Goal: Transaction & Acquisition: Book appointment/travel/reservation

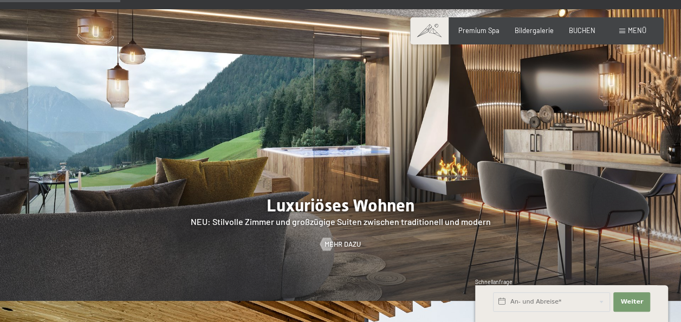
scroll to position [893, 0]
click at [579, 28] on span "BUCHEN" at bounding box center [582, 28] width 27 height 9
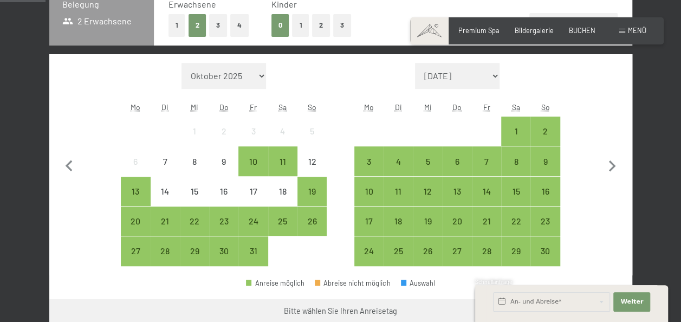
scroll to position [256, 0]
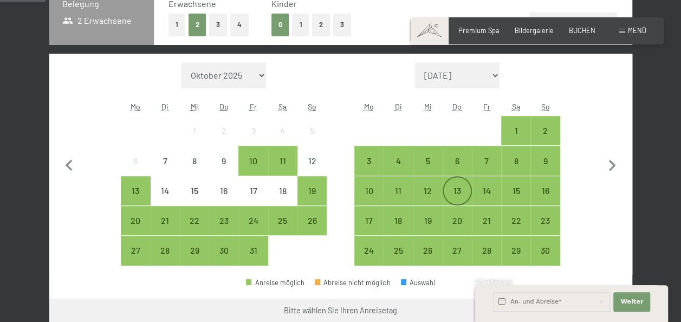
click at [463, 190] on div "13" at bounding box center [457, 199] width 27 height 27
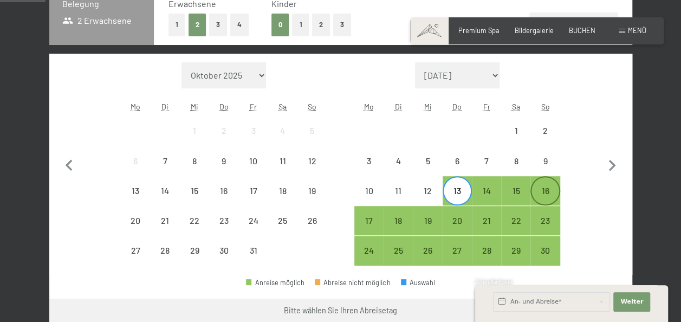
click at [541, 190] on div "16" at bounding box center [545, 199] width 27 height 27
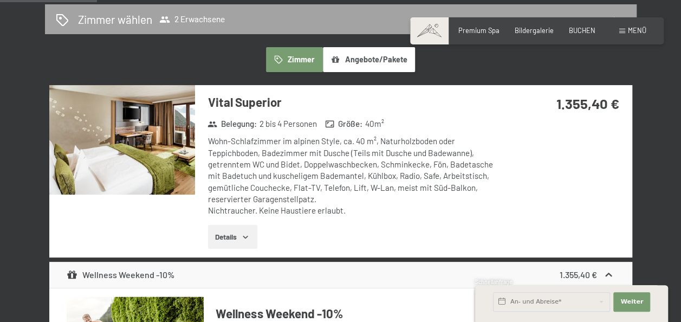
scroll to position [595, 0]
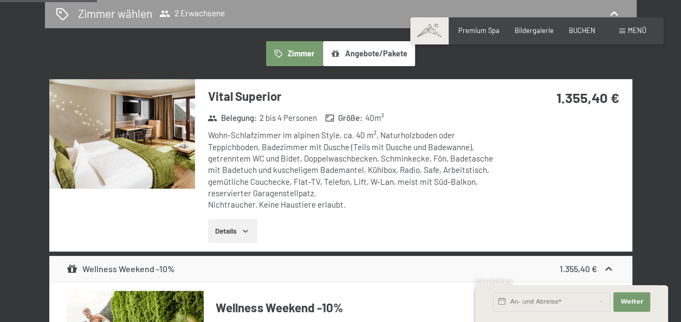
click at [227, 234] on button "Details" at bounding box center [232, 231] width 49 height 24
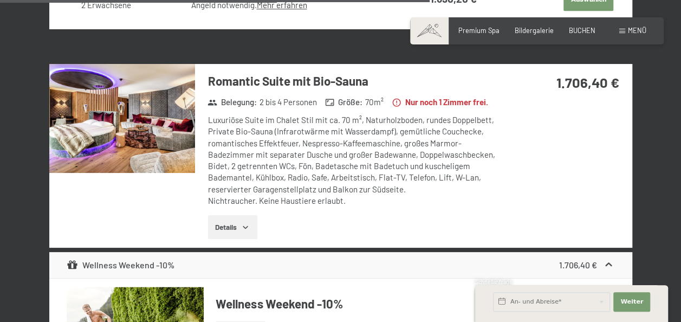
scroll to position [2694, 0]
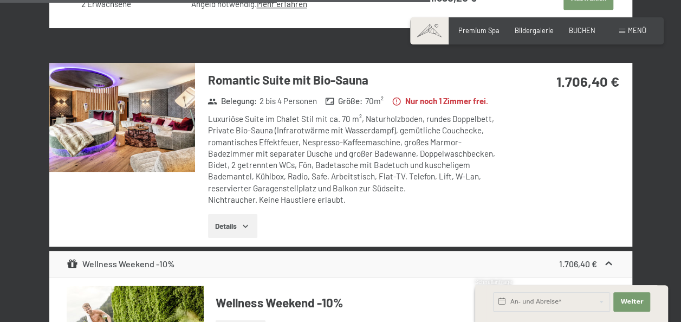
click at [225, 238] on button "Details" at bounding box center [232, 226] width 49 height 24
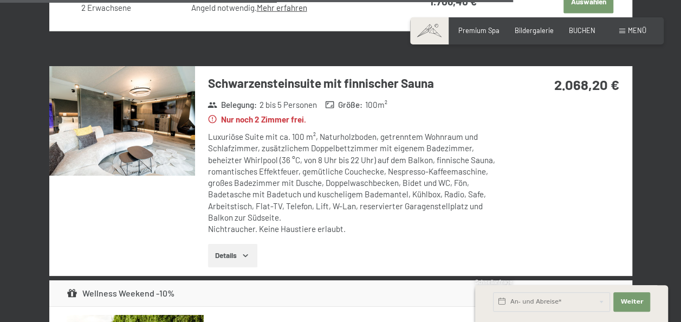
scroll to position [3304, 0]
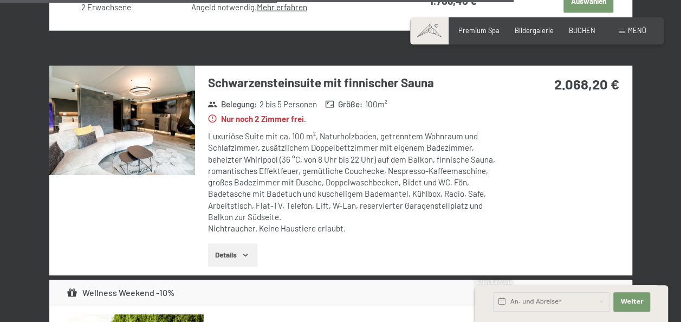
click at [239, 267] on button "Details" at bounding box center [232, 255] width 49 height 24
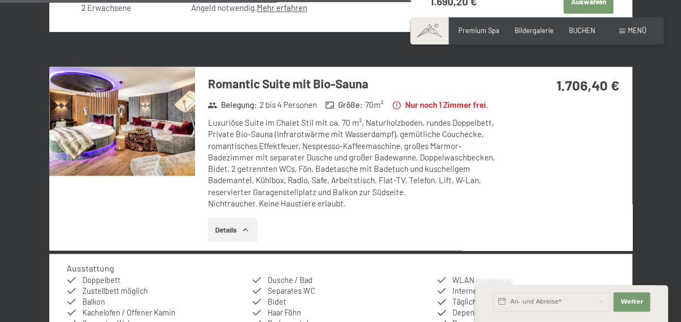
scroll to position [2712, 0]
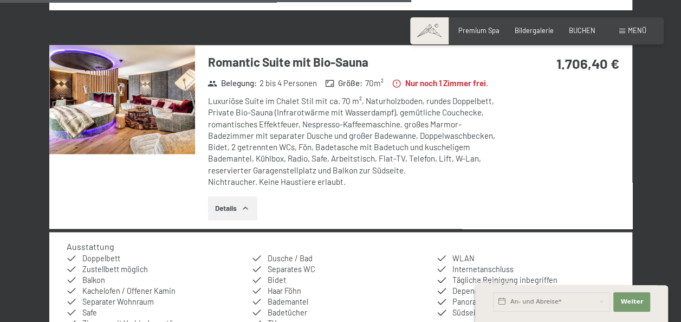
click at [158, 106] on img at bounding box center [122, 99] width 146 height 109
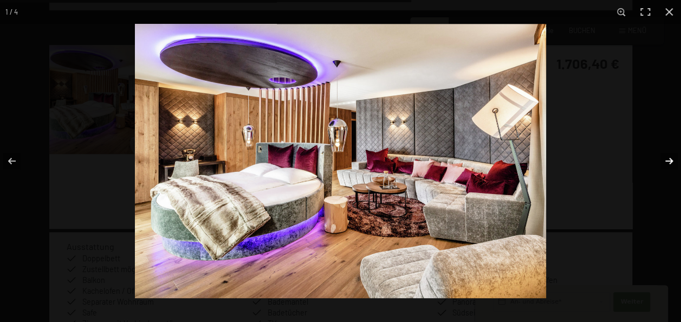
click at [663, 161] on button "button" at bounding box center [662, 161] width 38 height 54
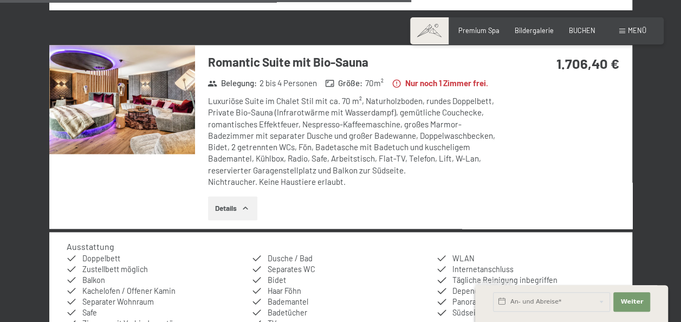
click at [0, 0] on div at bounding box center [0, 0] width 0 height 0
click at [136, 143] on img at bounding box center [122, 99] width 146 height 109
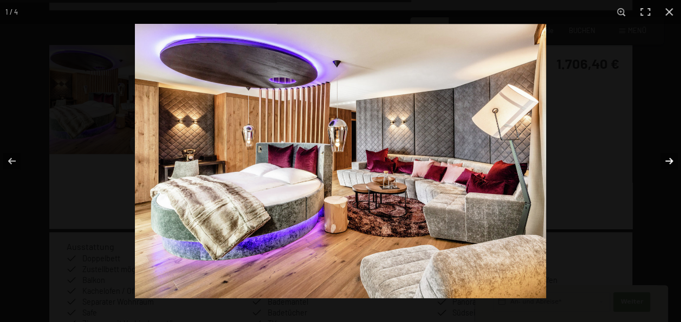
click at [665, 154] on button "button" at bounding box center [662, 161] width 38 height 54
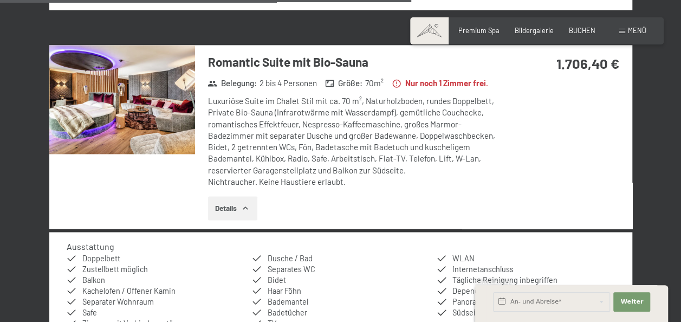
click at [0, 0] on div at bounding box center [0, 0] width 0 height 0
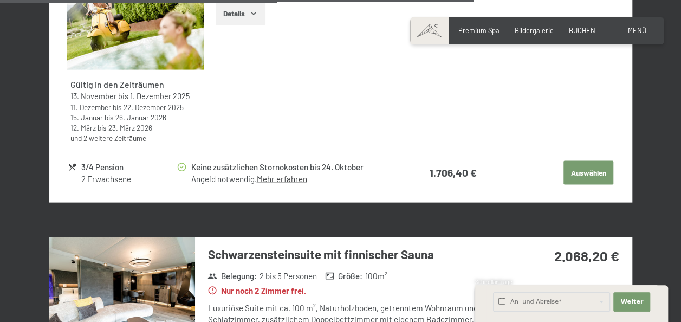
scroll to position [3133, 0]
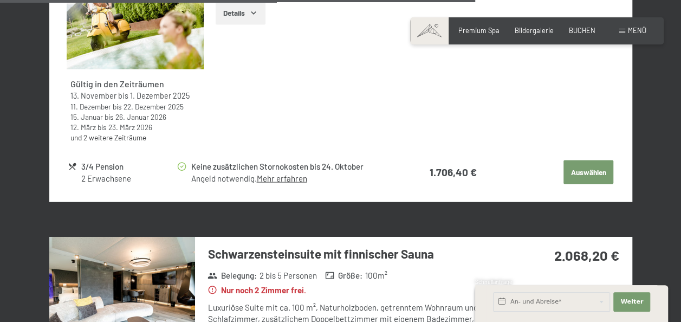
click at [585, 184] on button "Auswählen" at bounding box center [589, 172] width 50 height 24
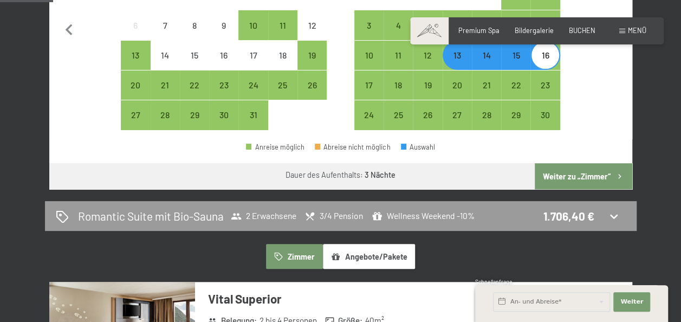
scroll to position [391, 0]
click at [585, 180] on button "Weiter zu „Zimmer“" at bounding box center [583, 176] width 97 height 26
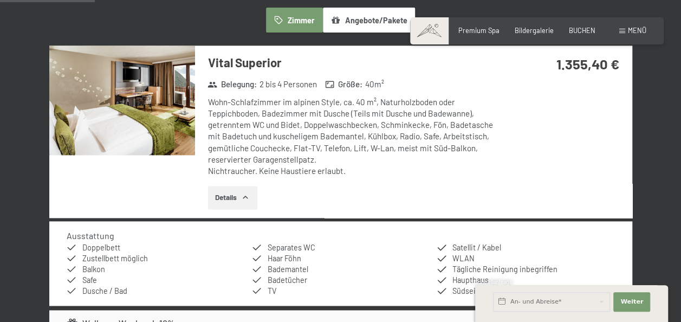
scroll to position [628, 0]
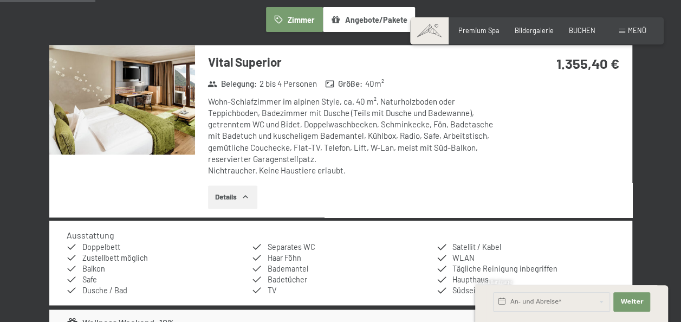
click at [145, 106] on img at bounding box center [122, 99] width 146 height 109
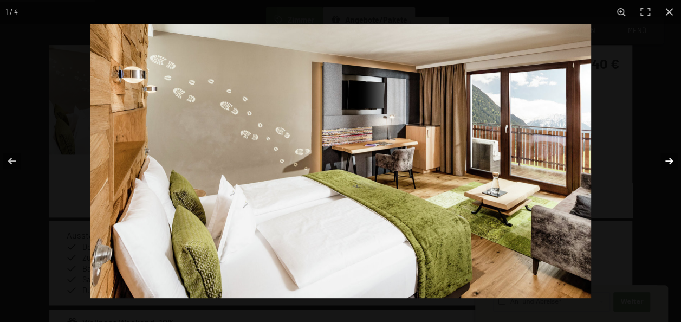
click at [666, 156] on button "button" at bounding box center [662, 161] width 38 height 54
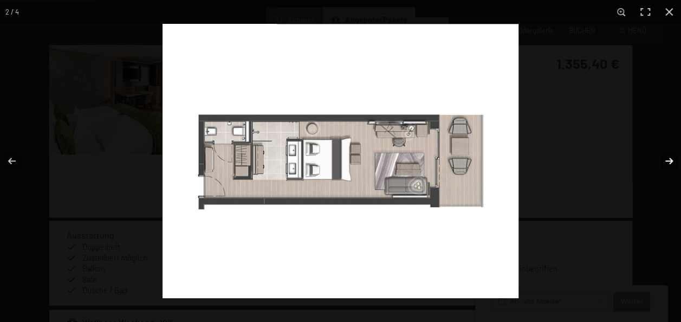
click at [666, 156] on button "button" at bounding box center [662, 161] width 38 height 54
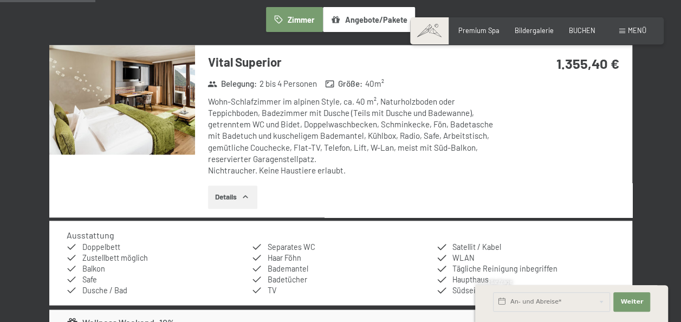
click at [0, 0] on div at bounding box center [0, 0] width 0 height 0
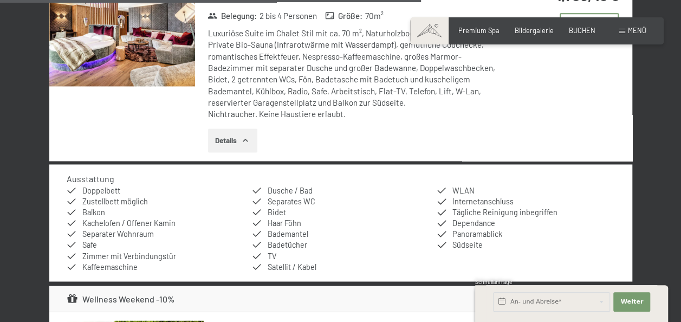
scroll to position [2780, 0]
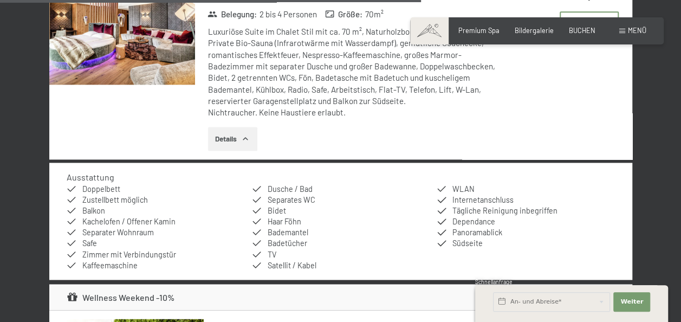
click at [121, 80] on img at bounding box center [122, 30] width 146 height 109
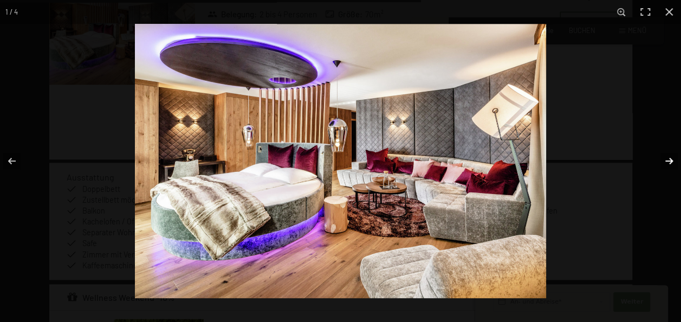
click at [668, 160] on button "button" at bounding box center [662, 161] width 38 height 54
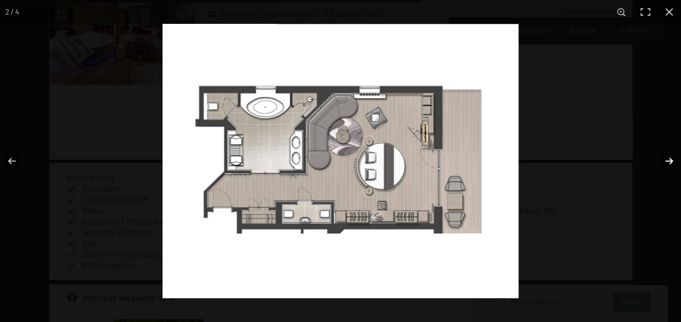
click at [668, 160] on button "button" at bounding box center [662, 161] width 38 height 54
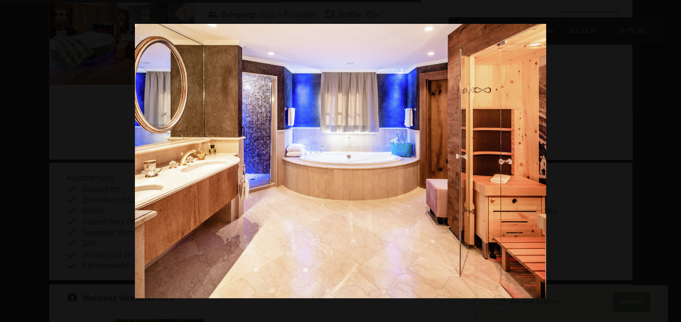
click at [668, 160] on button "button" at bounding box center [662, 161] width 38 height 54
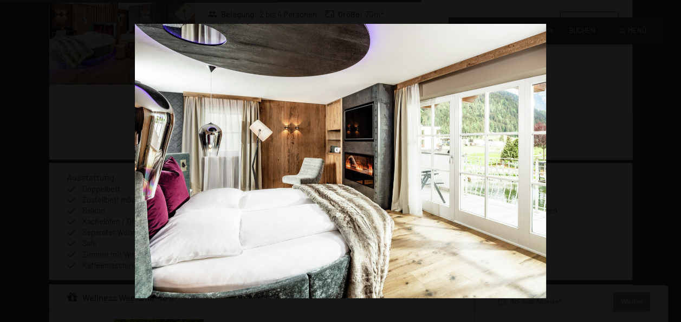
click at [668, 160] on button "button" at bounding box center [662, 161] width 38 height 54
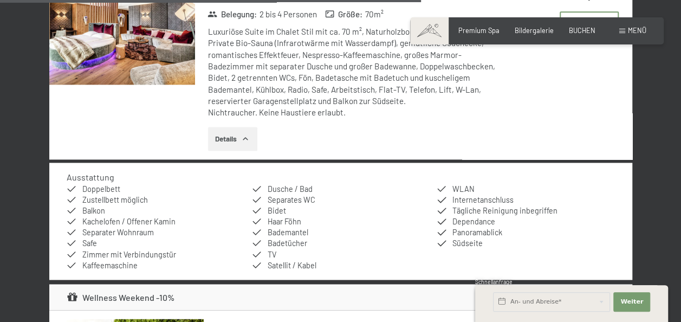
click at [0, 0] on div at bounding box center [0, 0] width 0 height 0
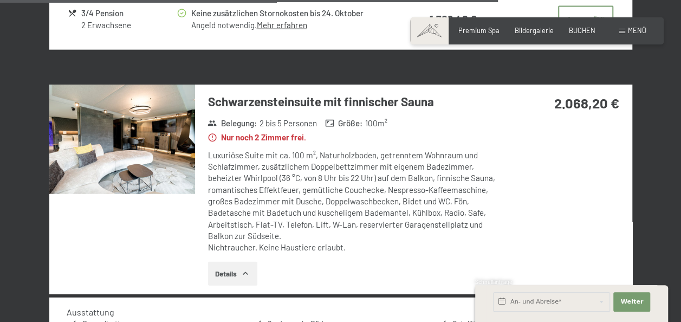
scroll to position [3288, 0]
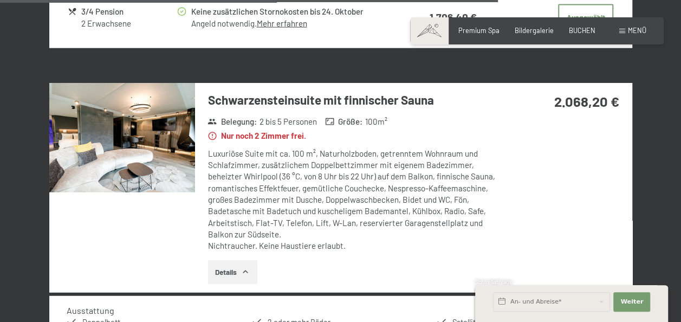
click at [147, 174] on img at bounding box center [122, 137] width 146 height 109
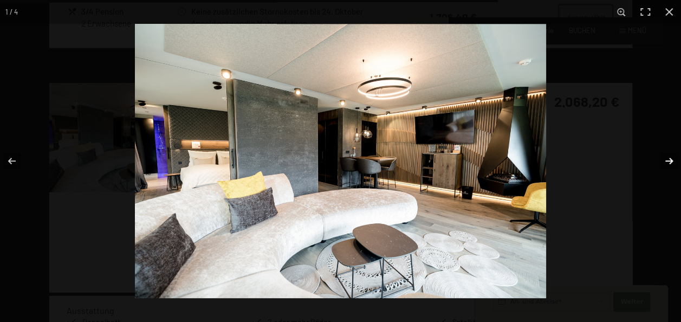
click at [670, 158] on button "button" at bounding box center [662, 161] width 38 height 54
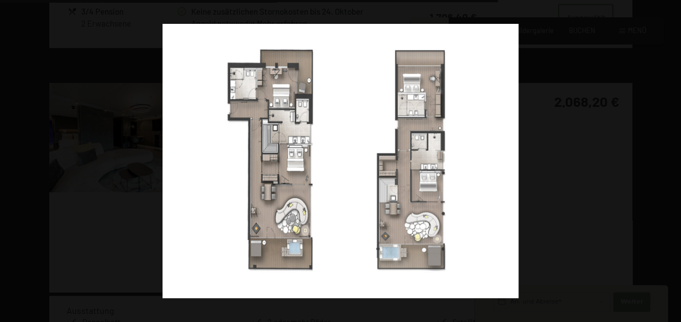
click at [670, 158] on button "button" at bounding box center [662, 161] width 38 height 54
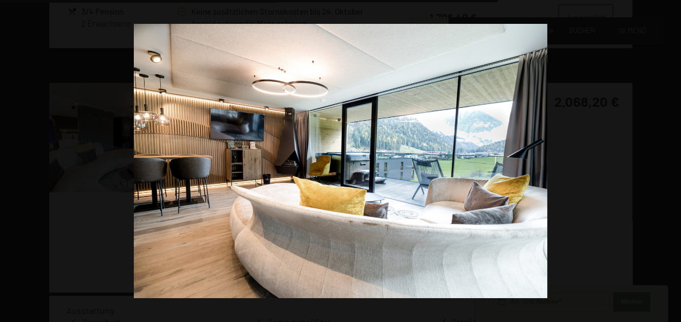
click at [670, 158] on button "button" at bounding box center [662, 161] width 38 height 54
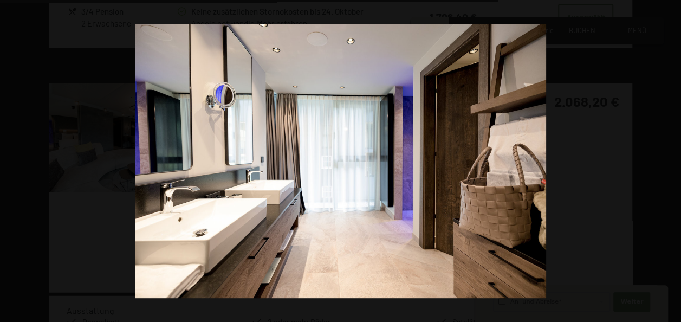
click at [670, 158] on button "button" at bounding box center [662, 161] width 38 height 54
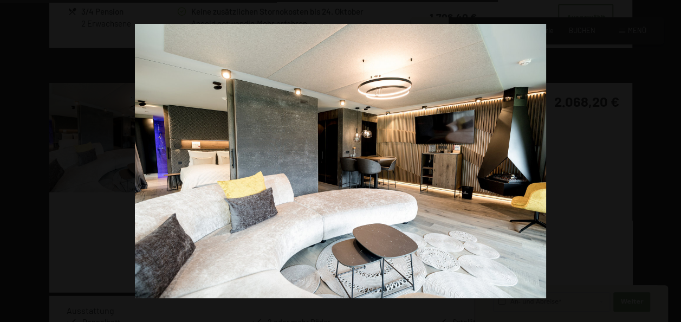
click at [670, 158] on button "button" at bounding box center [662, 161] width 38 height 54
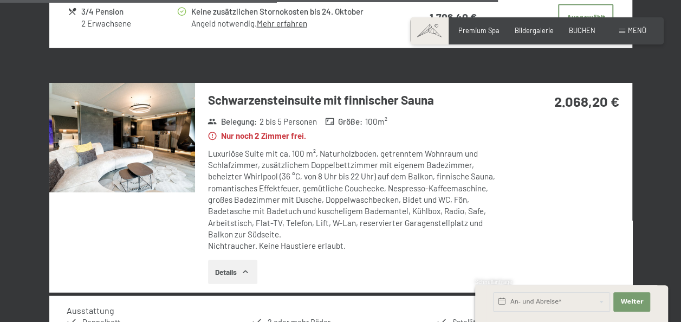
click at [0, 0] on div at bounding box center [0, 0] width 0 height 0
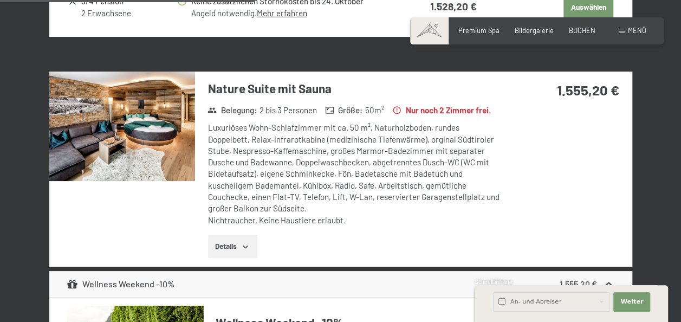
scroll to position [1679, 0]
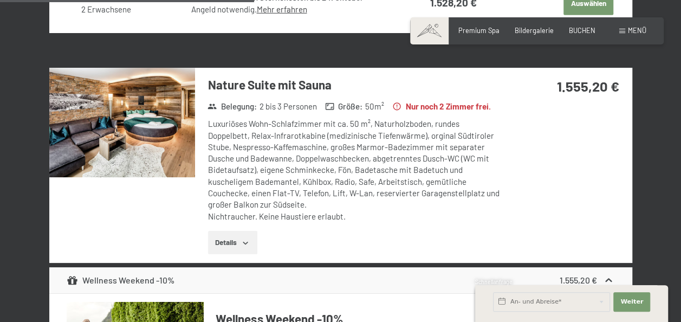
click at [120, 132] on img at bounding box center [122, 122] width 146 height 109
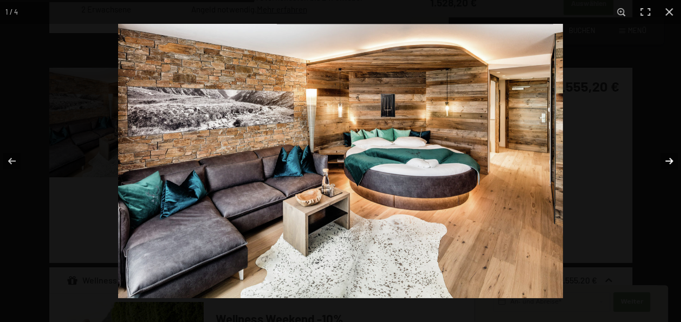
click at [674, 161] on button "button" at bounding box center [662, 161] width 38 height 54
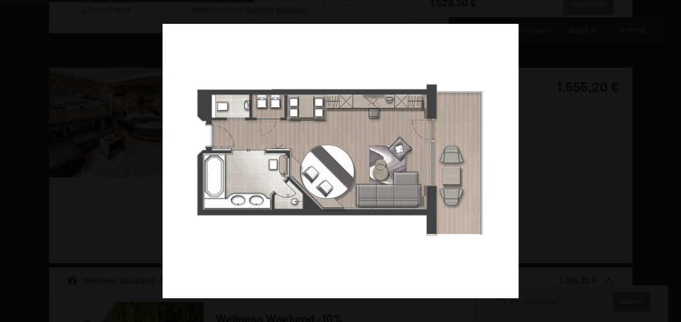
click at [674, 161] on button "button" at bounding box center [662, 161] width 38 height 54
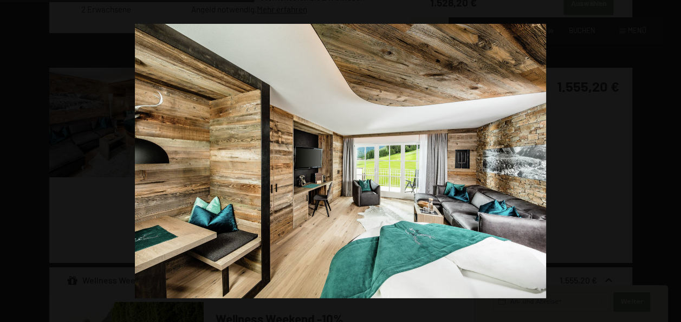
click at [674, 161] on button "button" at bounding box center [662, 161] width 38 height 54
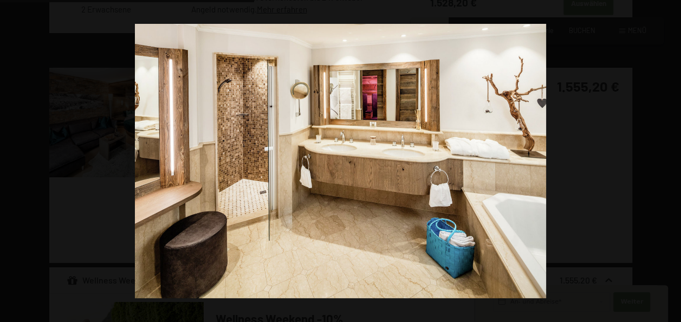
click at [674, 161] on button "button" at bounding box center [662, 161] width 38 height 54
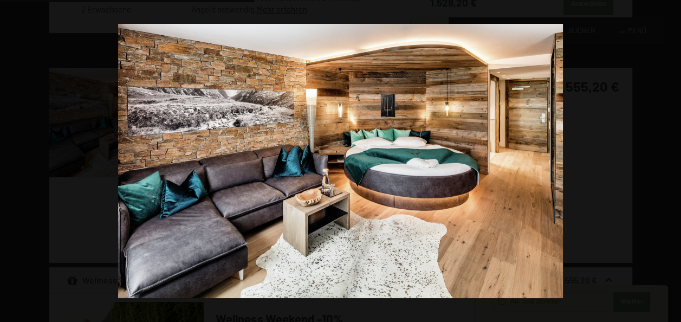
click at [674, 161] on button "button" at bounding box center [662, 161] width 38 height 54
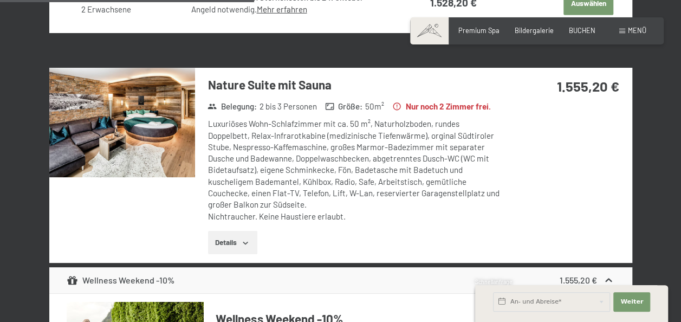
click at [0, 0] on div at bounding box center [0, 0] width 0 height 0
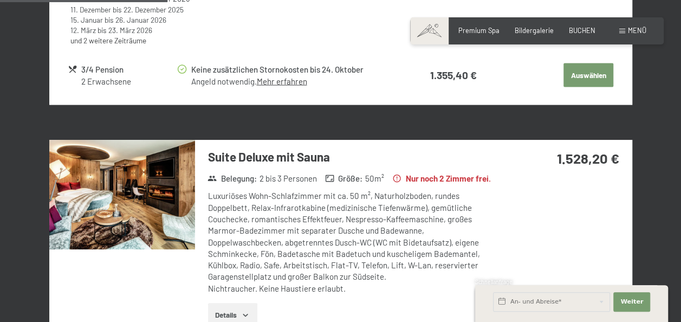
scroll to position [1109, 0]
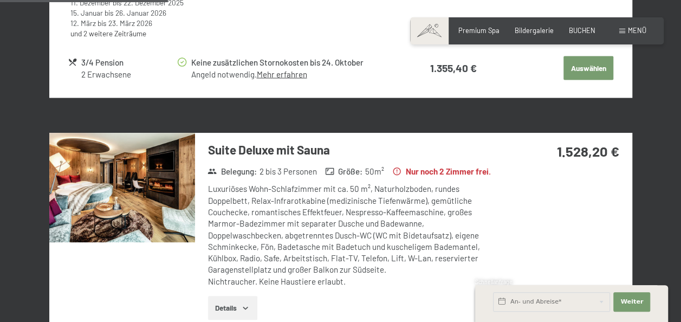
click at [125, 177] on img at bounding box center [122, 187] width 146 height 109
click at [0, 0] on button "button" at bounding box center [0, 0] width 0 height 0
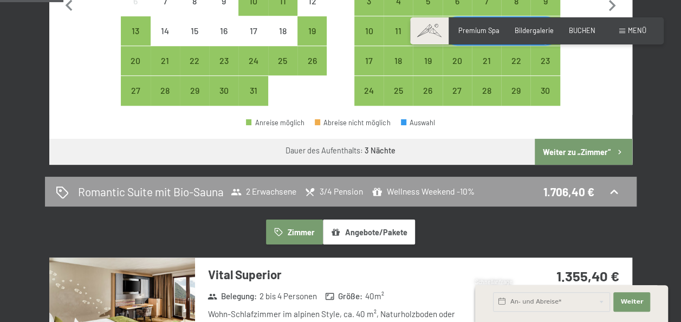
scroll to position [421, 0]
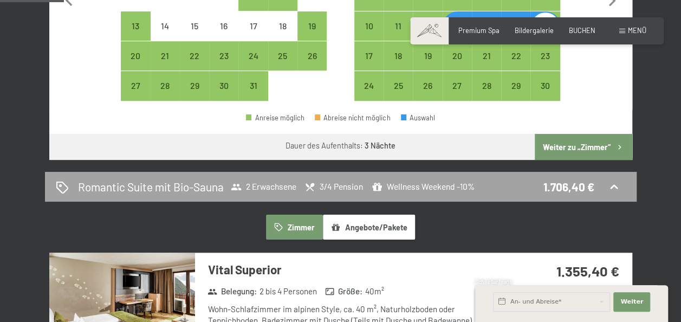
click at [612, 189] on icon at bounding box center [613, 186] width 13 height 13
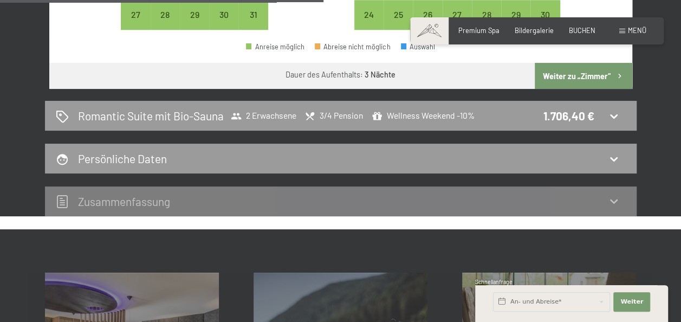
scroll to position [492, 0]
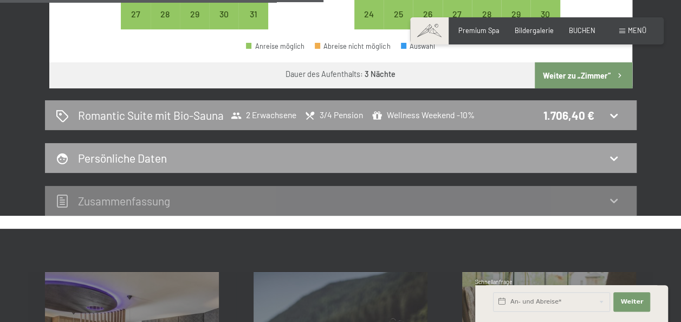
click at [617, 158] on icon at bounding box center [614, 158] width 8 height 4
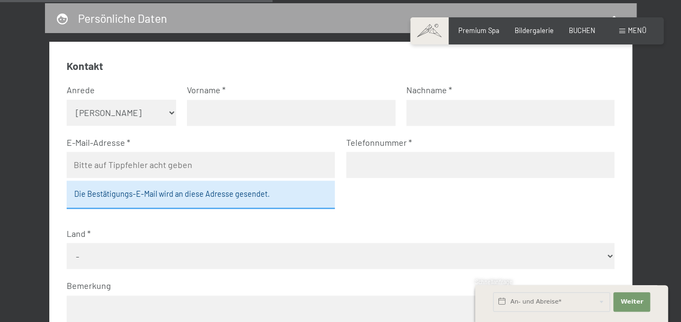
scroll to position [642, 0]
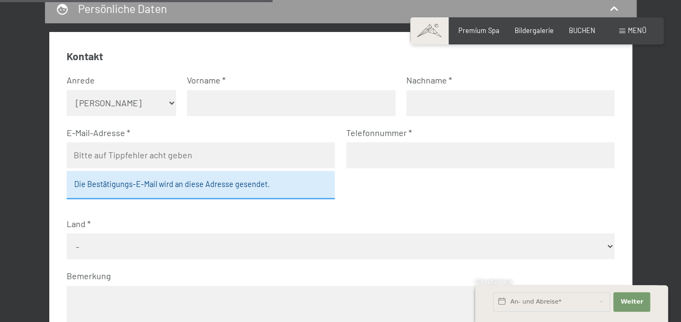
click at [121, 106] on select "Keine Angabe Frau Herr" at bounding box center [121, 103] width 109 height 26
select select "m"
click at [67, 90] on select "Keine Angabe Frau Herr" at bounding box center [121, 103] width 109 height 26
click at [220, 115] on input "text" at bounding box center [291, 103] width 208 height 26
type input "Lukas"
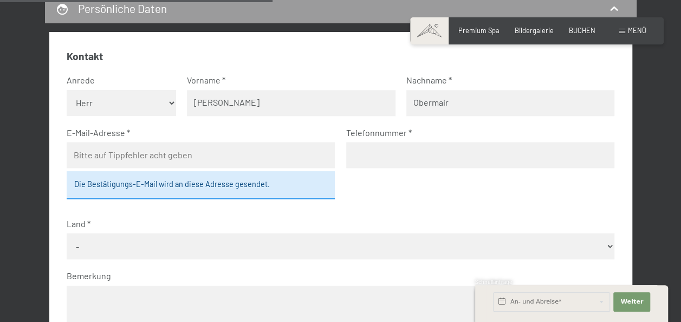
type input "Obermair"
type input "luobermair@gmail.com"
type input "00393299692121"
click at [197, 188] on div "Die Bestätigungs-E-Mail wird an diese Adresse gesendet." at bounding box center [201, 185] width 269 height 28
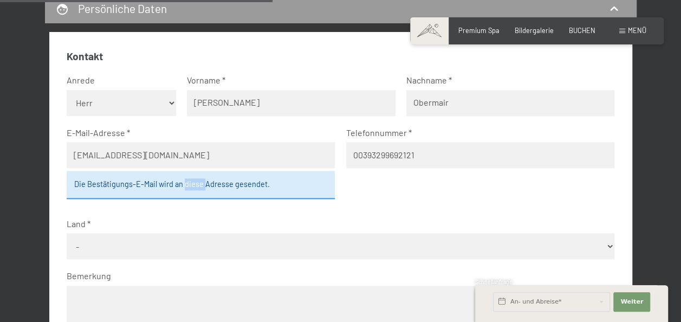
click at [197, 188] on div "Die Bestätigungs-E-Mail wird an diese Adresse gesendet." at bounding box center [201, 185] width 269 height 28
click at [423, 185] on fieldset "Kontakt Anrede Keine Angabe Frau Herr Vorname Lukas Nachname Obermair E-Mail-Ad…" at bounding box center [341, 221] width 548 height 344
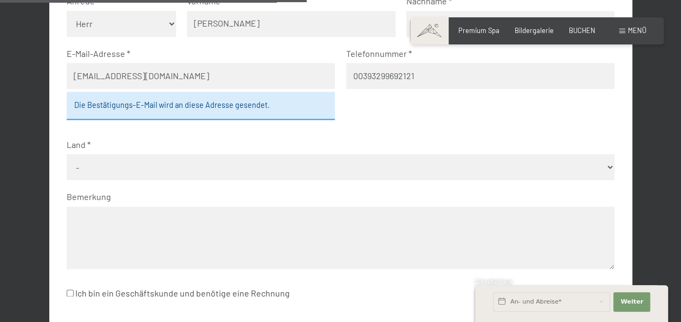
scroll to position [721, 0]
click at [274, 160] on select "- Deutschland Österreich Schweiz Italien Niederlande Belgien Vereinigtes Königr…" at bounding box center [341, 167] width 548 height 26
select select "ITA"
click at [67, 154] on select "- Deutschland Österreich Schweiz Italien Niederlande Belgien Vereinigtes Königr…" at bounding box center [341, 167] width 548 height 26
click at [132, 230] on textarea at bounding box center [341, 237] width 548 height 62
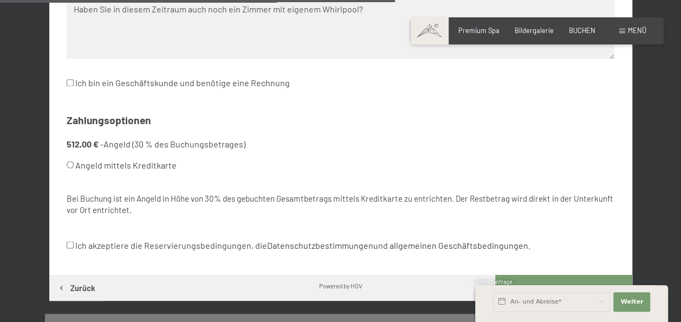
scroll to position [931, 0]
type textarea "Haben Sie in diesem Zeitraum auch noch ein Zimmer mit eigenem Whirlpool?"
click at [65, 231] on div "Kontakt Anrede Keine Angabe Frau Herr Vorname Lukas Nachname Obermair E-Mail-Ad…" at bounding box center [340, 9] width 583 height 533
click at [69, 243] on input "Ich akzeptiere die Reservierungsbedingungen, die Datenschutzbestimmungen und al…" at bounding box center [70, 244] width 7 height 7
checkbox input "true"
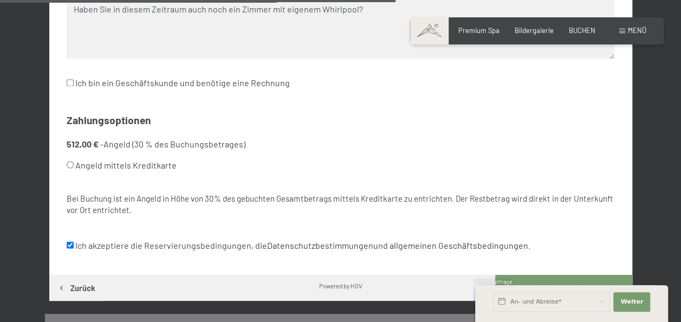
click at [70, 164] on input "Angeld mittels Kreditkarte" at bounding box center [70, 164] width 7 height 7
radio input "true"
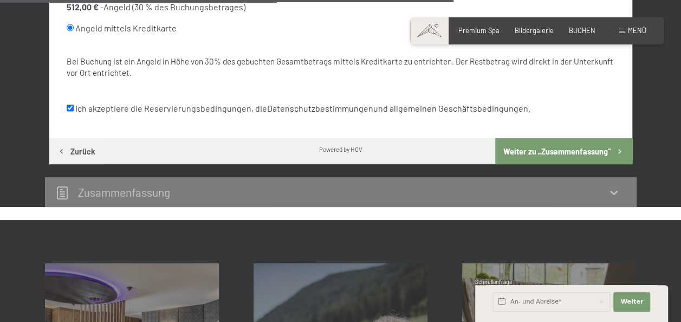
scroll to position [1068, 0]
click at [539, 147] on button "Weiter zu „Zusammen­fassung“" at bounding box center [563, 151] width 137 height 26
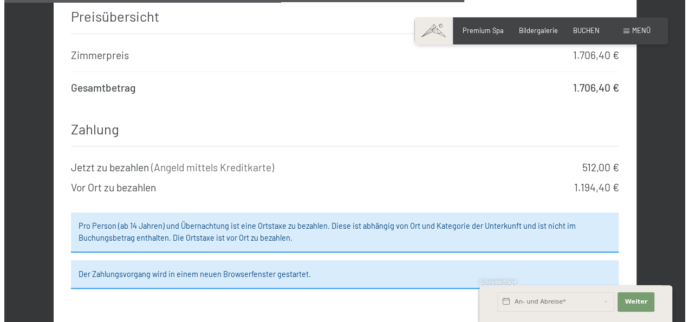
scroll to position [1424, 0]
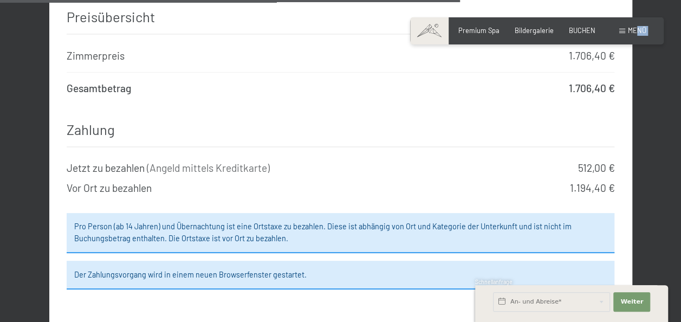
drag, startPoint x: 621, startPoint y: 36, endPoint x: 637, endPoint y: 28, distance: 17.5
click at [637, 28] on div "Buchen Anfragen Premium Spa Bildergalerie BUCHEN Menü DE IT EN Gutschein Bilder…" at bounding box center [537, 31] width 219 height 10
click at [637, 28] on span "Menü" at bounding box center [637, 30] width 18 height 9
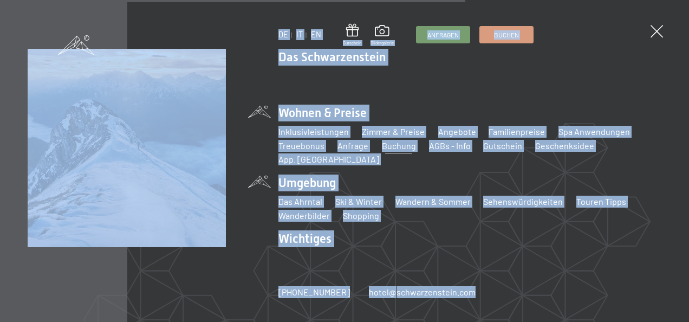
click at [411, 196] on li "Wandern & Sommer Wandern Biken" at bounding box center [432, 202] width 75 height 12
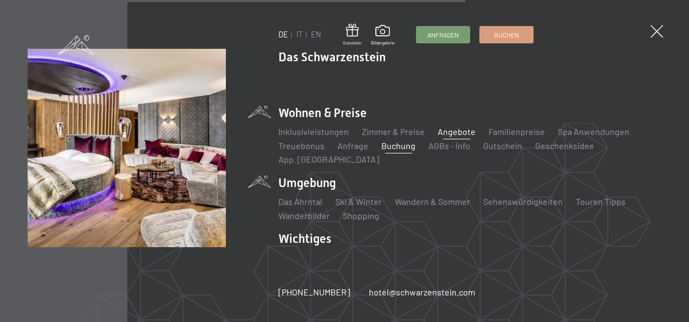
click at [451, 137] on link "Angebote" at bounding box center [457, 131] width 38 height 10
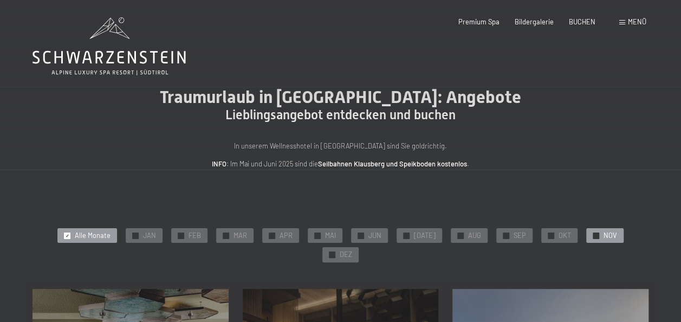
click at [586, 235] on div "✓ NOV" at bounding box center [604, 235] width 37 height 15
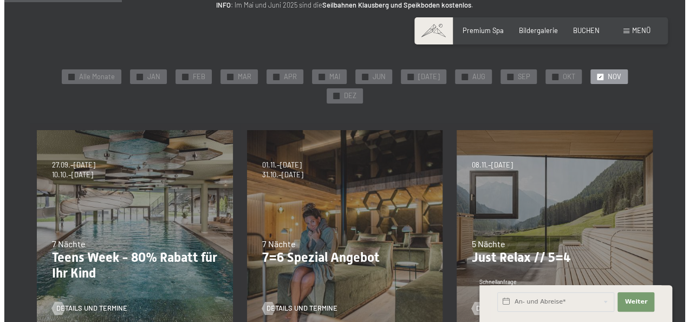
scroll to position [151, 0]
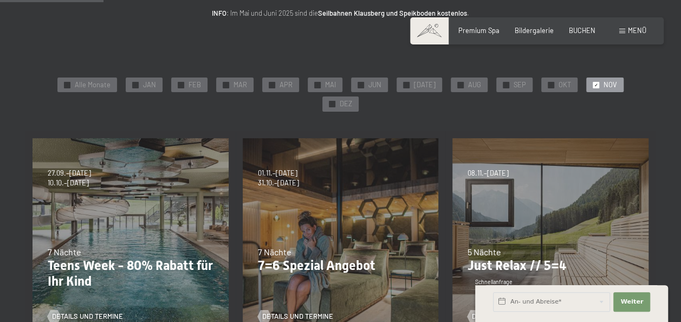
click at [626, 30] on div "Menü" at bounding box center [632, 31] width 27 height 10
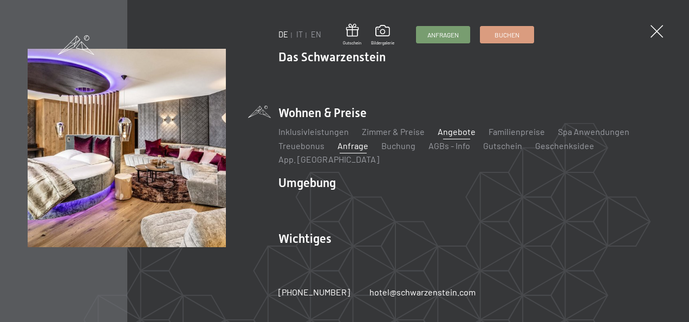
click at [344, 151] on link "Anfrage" at bounding box center [353, 145] width 31 height 10
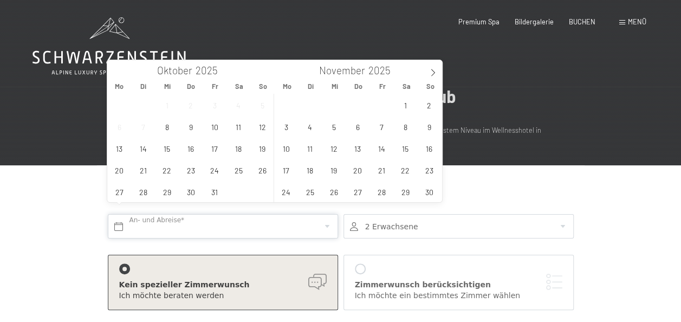
click at [222, 216] on input "text" at bounding box center [223, 226] width 230 height 24
click at [357, 145] on span "13" at bounding box center [357, 148] width 21 height 21
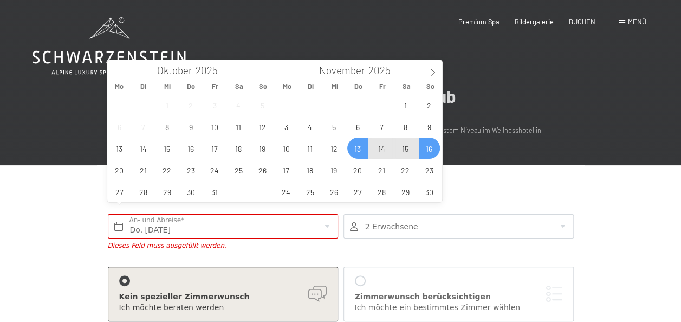
click at [429, 147] on span "16" at bounding box center [429, 148] width 21 height 21
type input "Do. 13.11.2025 - So. 16.11.2025"
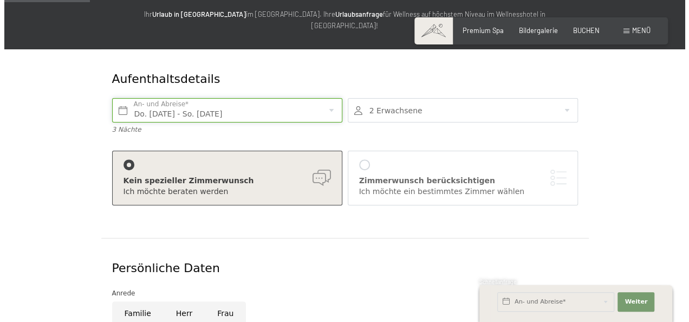
scroll to position [123, 0]
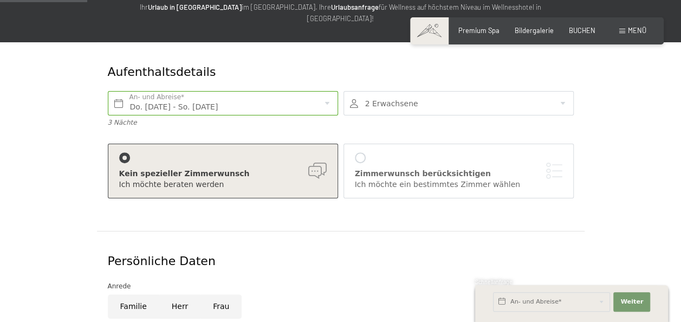
click at [360, 152] on div at bounding box center [360, 157] width 11 height 11
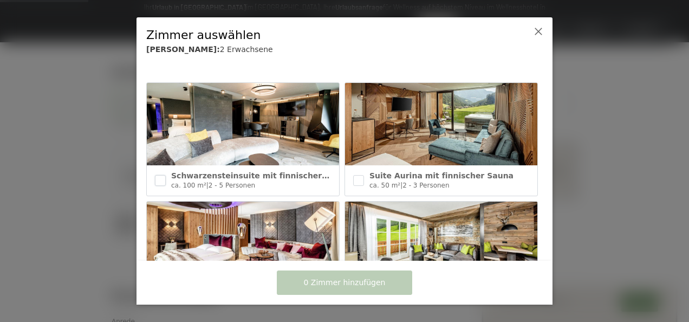
click at [164, 180] on input "checkbox" at bounding box center [160, 180] width 11 height 11
checkbox input "true"
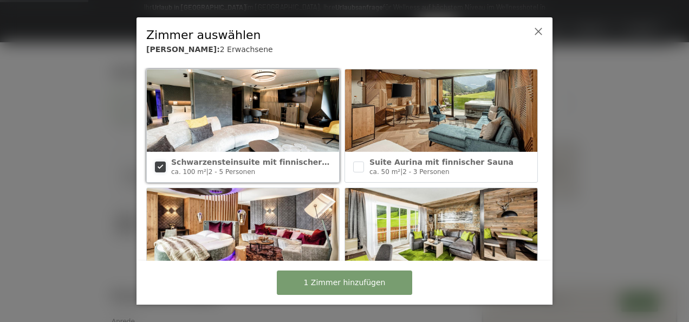
scroll to position [14, 0]
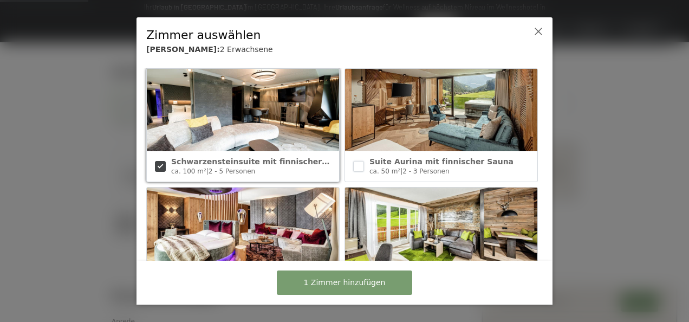
click at [356, 166] on input "checkbox" at bounding box center [358, 166] width 11 height 11
checkbox input "true"
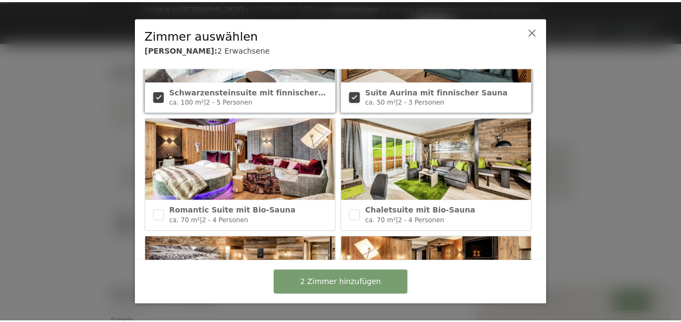
scroll to position [95, 0]
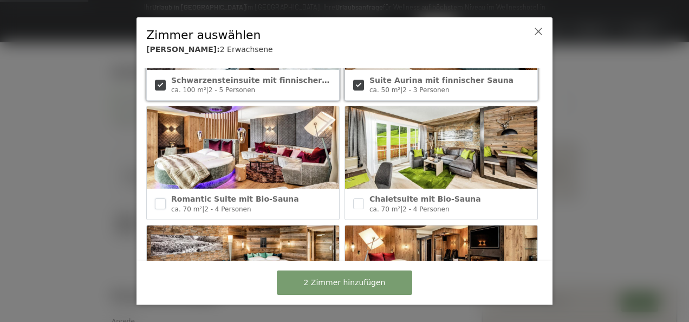
click at [157, 200] on input "checkbox" at bounding box center [160, 203] width 11 height 11
checkbox input "true"
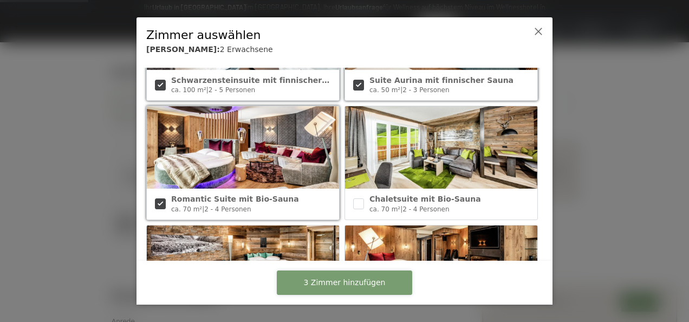
click at [339, 282] on span "3 Zimmer hinzufügen" at bounding box center [345, 282] width 82 height 11
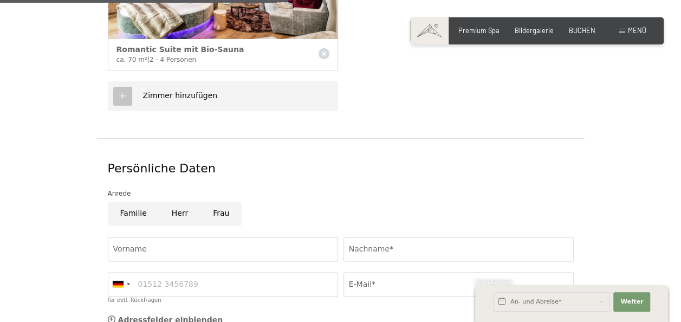
scroll to position [544, 0]
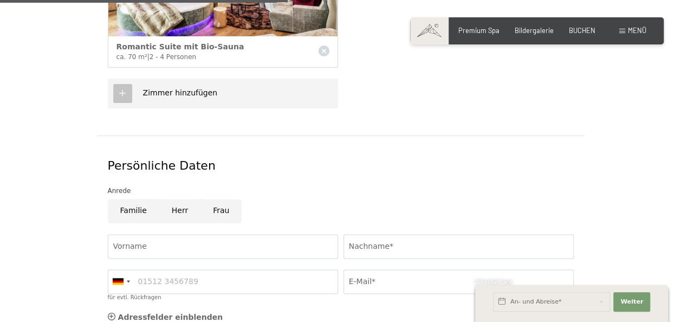
click at [180, 199] on input "Herr" at bounding box center [179, 211] width 41 height 24
radio input "true"
click at [178, 235] on input "Vorname" at bounding box center [223, 246] width 230 height 24
type input "Lukas"
type input "Obermair"
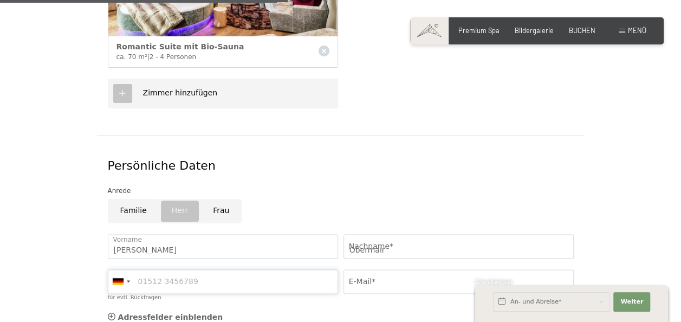
type input "3299692121"
type input "luobermair@gmail.com"
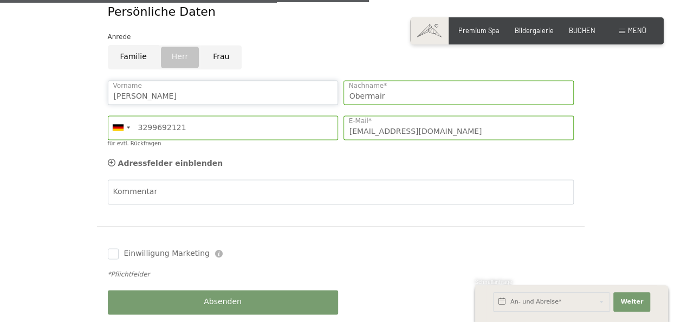
scroll to position [698, 0]
type input "Lukas"
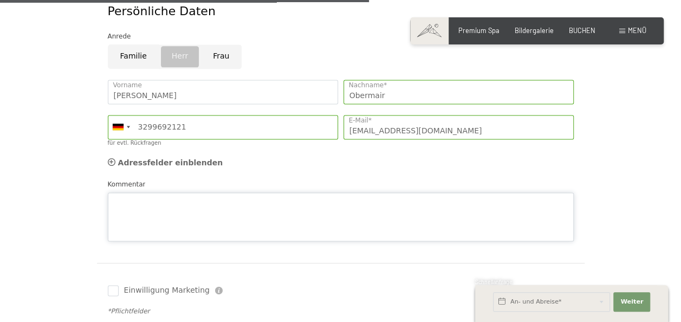
click at [268, 179] on div "Kommentar" at bounding box center [341, 210] width 466 height 62
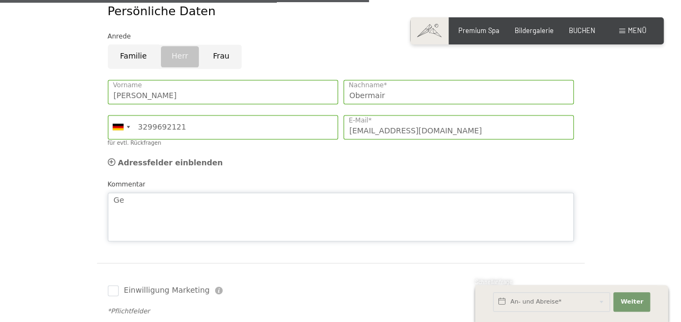
type textarea "G"
type textarea "Ich hätte gerne ein Zimmer mit eigenem Whirlpool"
click at [106, 112] on div "Germany (Deutschland) +49 Italy (Italia) +39 Austria (Österreich) +43 Switzerla…" at bounding box center [223, 130] width 236 height 43
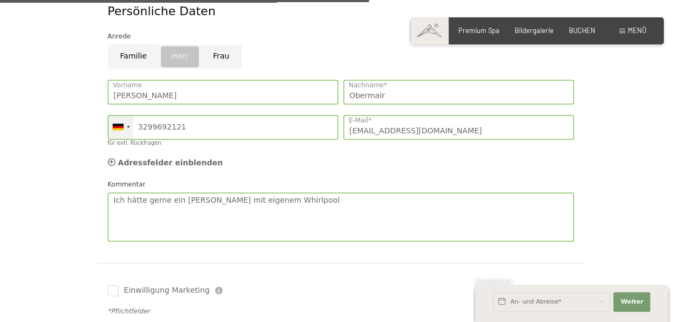
click at [115, 124] on div at bounding box center [118, 127] width 11 height 7
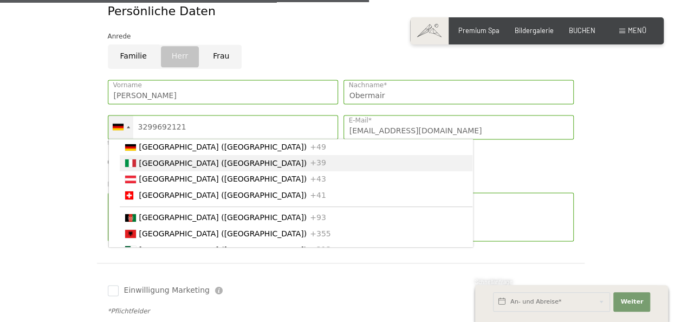
click at [137, 155] on li "Italy (Italia) +39" at bounding box center [296, 163] width 353 height 16
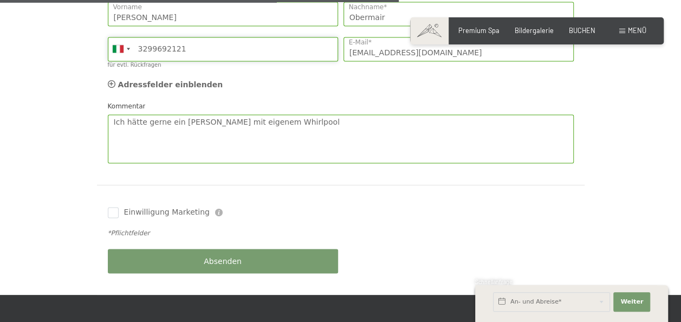
scroll to position [777, 0]
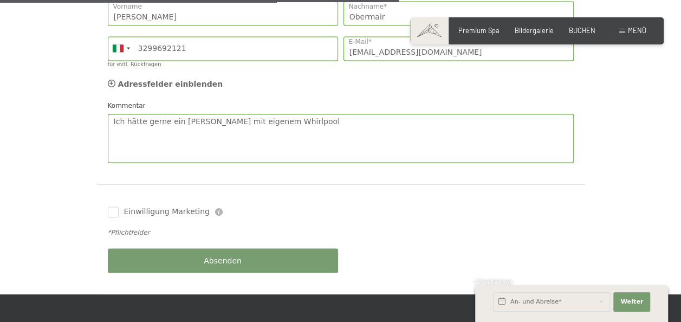
click at [119, 206] on label "Einwilligung Marketing" at bounding box center [164, 211] width 91 height 11
click at [118, 206] on input "Einwilligung Marketing" at bounding box center [113, 211] width 11 height 11
click at [113, 206] on input "Einwilligung Marketing" at bounding box center [113, 211] width 11 height 11
checkbox input "true"
click at [202, 248] on button "Absenden" at bounding box center [223, 260] width 230 height 24
